Goal: Task Accomplishment & Management: Complete application form

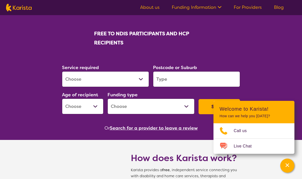
scroll to position [75, 0]
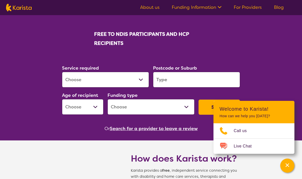
click at [141, 80] on select "Allied Health Assistant Assessment ([MEDICAL_DATA] or [MEDICAL_DATA]) Behaviour…" at bounding box center [105, 80] width 87 height 16
select select "NDIS Support Coordination"
click at [196, 79] on input "search" at bounding box center [196, 80] width 87 height 16
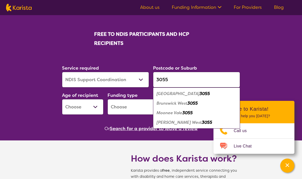
type input "3055"
click at [189, 102] on em "3055" at bounding box center [192, 103] width 10 height 5
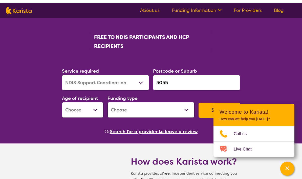
click at [96, 110] on select "Early Childhood - 0 to 9 Child - 10 to 11 Adolescent - 12 to 17 Adult - 18 to 6…" at bounding box center [82, 107] width 41 height 16
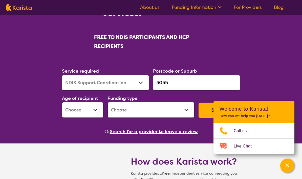
select select "AD"
click at [184, 111] on select "Home Care Package (HCP) National Disability Insurance Scheme (NDIS) I don't know" at bounding box center [150, 110] width 87 height 16
select select "NDIS"
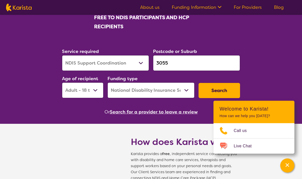
scroll to position [92, 0]
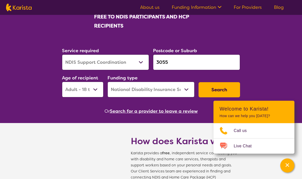
click at [229, 89] on button "Search" at bounding box center [218, 90] width 41 height 15
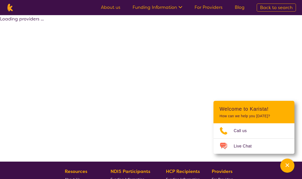
select select "by_score"
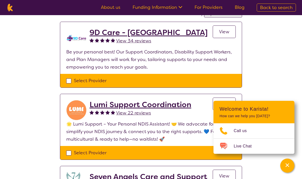
scroll to position [35, 0]
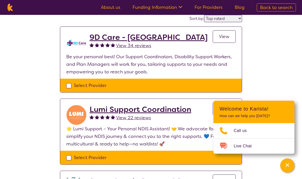
click at [122, 37] on h2 "9D Care - [GEOGRAPHIC_DATA]" at bounding box center [148, 37] width 118 height 9
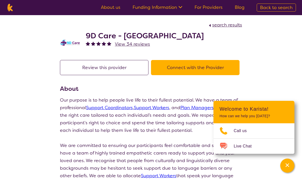
click at [221, 68] on button "Connect with the Provider" at bounding box center [195, 67] width 88 height 15
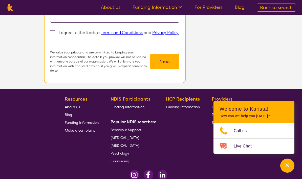
scroll to position [133, 0]
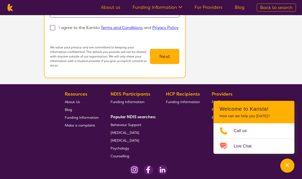
click at [136, 165] on img at bounding box center [134, 170] width 10 height 10
